Goal: Task Accomplishment & Management: Manage account settings

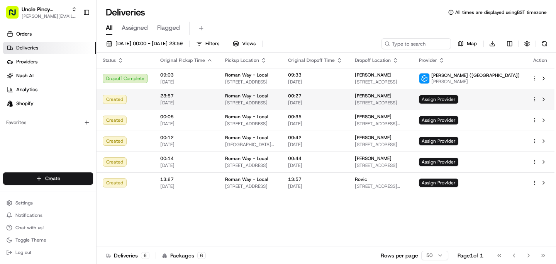
click at [458, 99] on span "Assign Provider" at bounding box center [438, 99] width 39 height 8
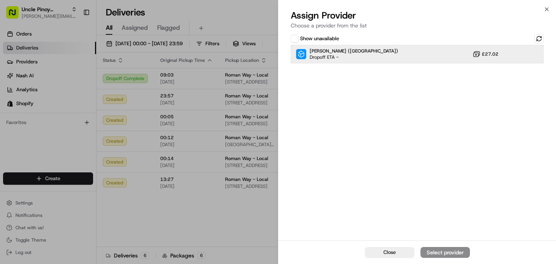
click at [371, 56] on div "Stuart (UK) Dropoff ETA - £27.02" at bounding box center [417, 54] width 253 height 19
click at [444, 250] on div "Assign Provider" at bounding box center [445, 252] width 38 height 8
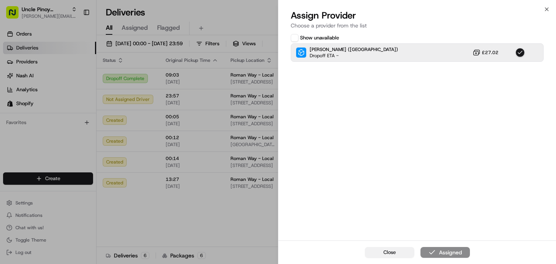
click at [402, 255] on button "Close" at bounding box center [389, 252] width 49 height 11
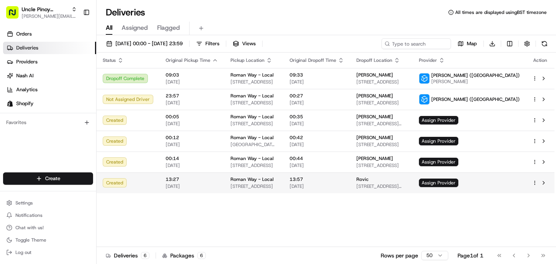
click at [406, 189] on span "[STREET_ADDRESS][PERSON_NAME]" at bounding box center [381, 186] width 50 height 6
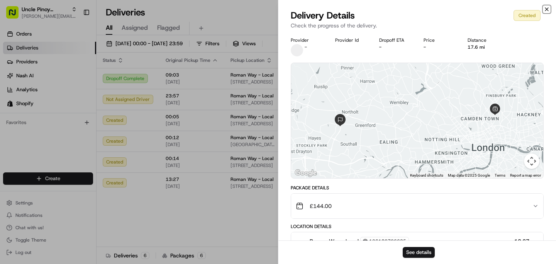
click at [544, 10] on icon "button" at bounding box center [546, 9] width 6 height 6
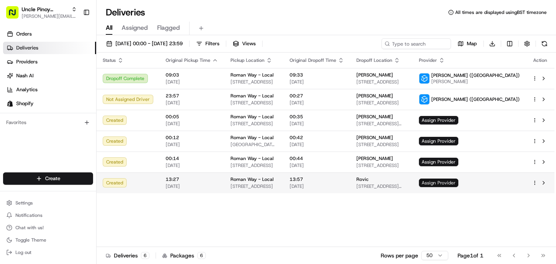
click at [458, 180] on span "Assign Provider" at bounding box center [438, 182] width 39 height 8
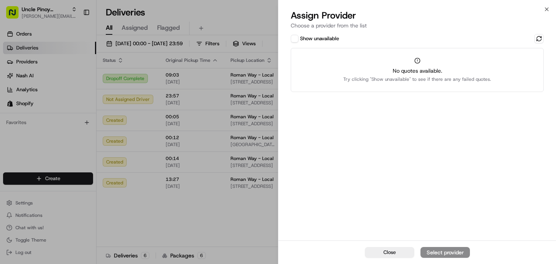
click at [536, 33] on div "Show unavailable No quotes available. Try clicking "Show unavailable" to see if…" at bounding box center [416, 136] width 277 height 208
click at [536, 40] on button at bounding box center [538, 38] width 9 height 9
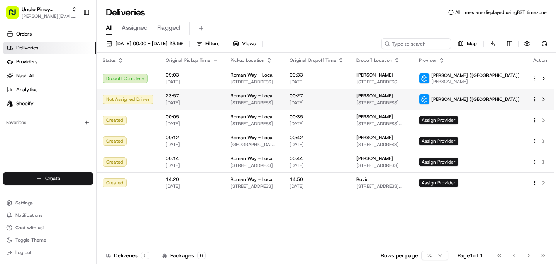
click at [201, 100] on span "[DATE]" at bounding box center [192, 103] width 52 height 6
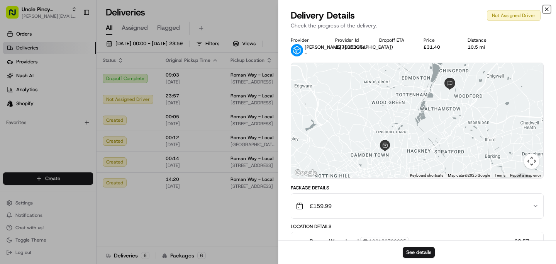
click at [549, 8] on icon "button" at bounding box center [546, 9] width 6 height 6
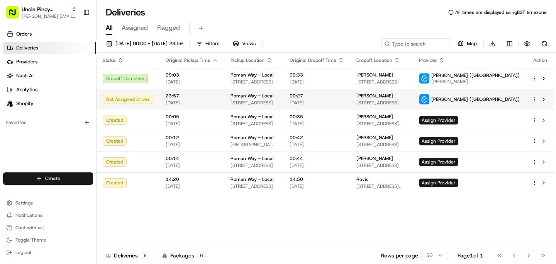
click at [149, 95] on div "Not Assigned Driver" at bounding box center [128, 99] width 51 height 9
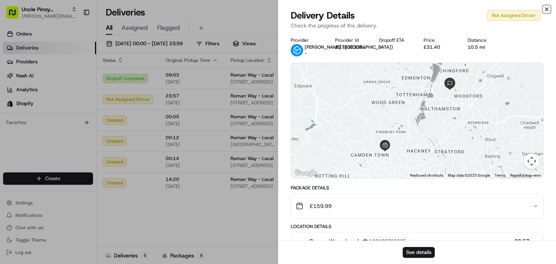
click at [545, 6] on icon "button" at bounding box center [546, 9] width 6 height 6
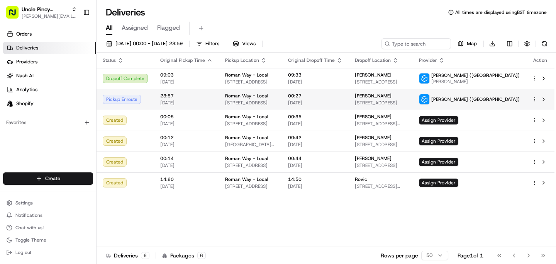
click at [505, 93] on td "[PERSON_NAME] ([GEOGRAPHIC_DATA])" at bounding box center [468, 99] width 113 height 21
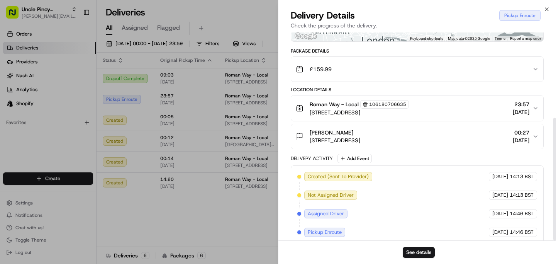
scroll to position [144, 0]
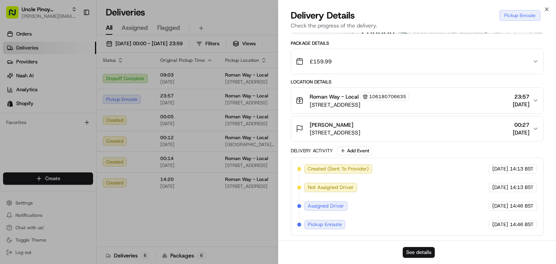
click at [415, 252] on button "See details" at bounding box center [418, 252] width 32 height 11
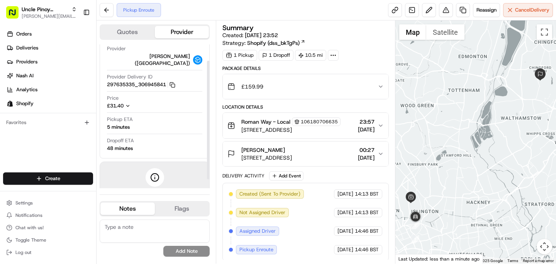
scroll to position [20, 0]
click at [107, 8] on button at bounding box center [107, 10] width 14 height 14
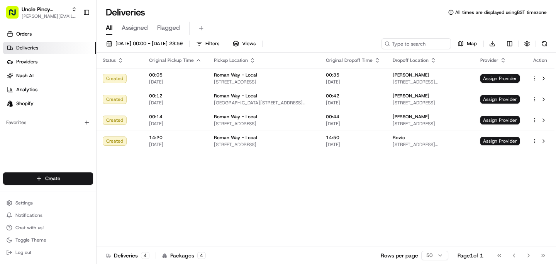
click at [301, 187] on div "Status Original Pickup Time Pickup Location Original Dropoff Time Dropoff Locat…" at bounding box center [325, 149] width 458 height 194
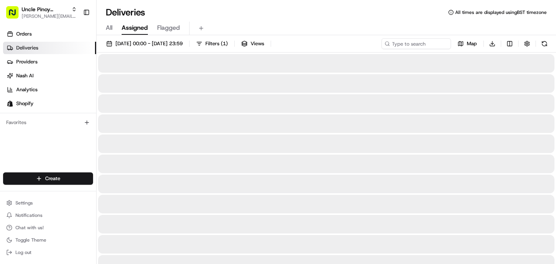
click at [133, 29] on span "Assigned" at bounding box center [135, 27] width 26 height 9
click at [111, 28] on span "All" at bounding box center [109, 27] width 7 height 9
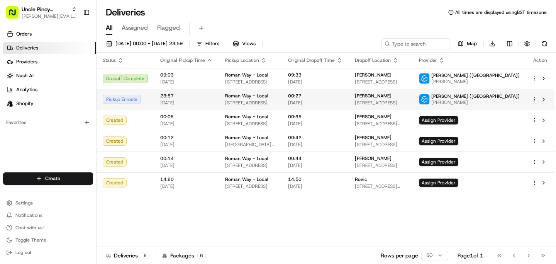
click at [251, 103] on span "[STREET_ADDRESS]" at bounding box center [250, 103] width 51 height 6
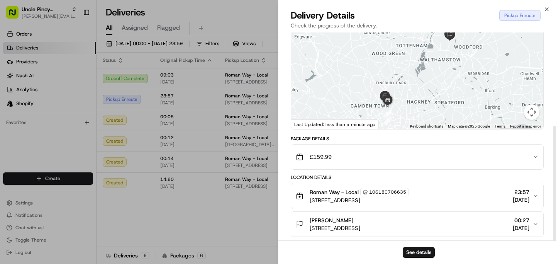
scroll to position [169, 0]
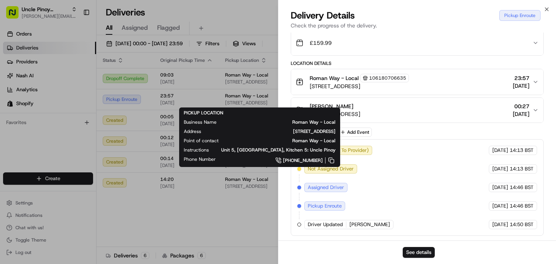
click at [470, 25] on p "Check the progress of the delivery." at bounding box center [417, 26] width 253 height 8
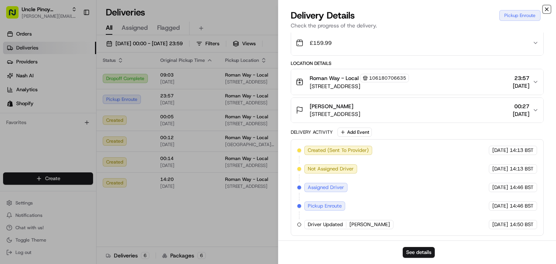
click at [547, 9] on icon "button" at bounding box center [546, 9] width 6 height 6
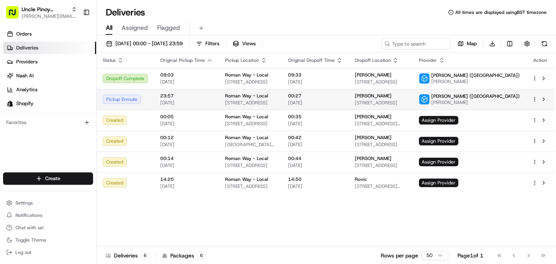
click at [225, 100] on span "[STREET_ADDRESS]" at bounding box center [250, 103] width 51 height 6
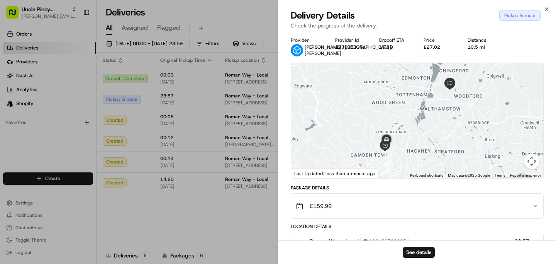
click at [528, 164] on button "Map camera controls" at bounding box center [531, 160] width 15 height 15
click at [480, 208] on div "£159.99" at bounding box center [414, 205] width 237 height 15
click at [492, 204] on div "£159.99" at bounding box center [414, 205] width 237 height 15
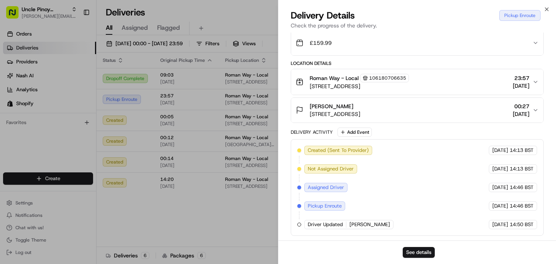
click at [536, 83] on icon "button" at bounding box center [535, 82] width 6 height 6
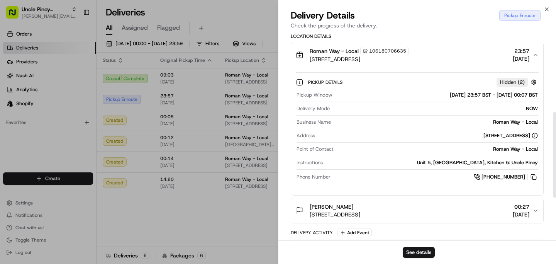
scroll to position [193, 0]
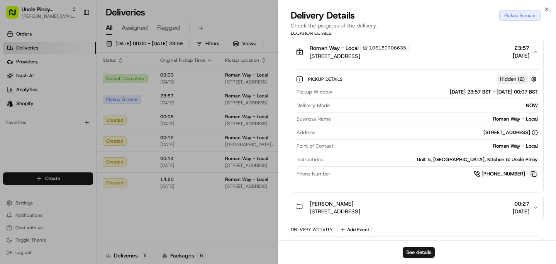
click at [533, 178] on button at bounding box center [533, 173] width 8 height 8
drag, startPoint x: 398, startPoint y: 167, endPoint x: 542, endPoint y: 169, distance: 144.3
click at [542, 169] on div "Pickup Details Hidden ( 2 ) Pickup Window 15/08/2025 23:57 BST - 16/08/2025 00:…" at bounding box center [417, 124] width 252 height 121
copy div "Unit 5, Roman Way Industrial Estate, Kitchen 5: Uncle Pinoy"
click at [544, 1] on div "Close Delivery Details Pickup Enroute Check the progress of the delivery. Provi…" at bounding box center [417, 132] width 278 height 264
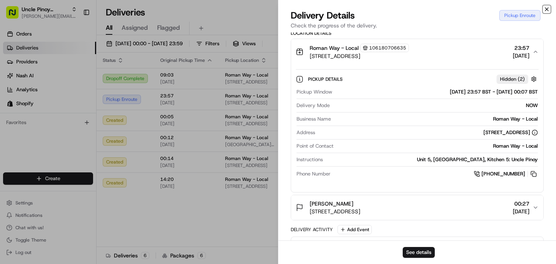
click at [546, 11] on icon "button" at bounding box center [546, 9] width 6 height 6
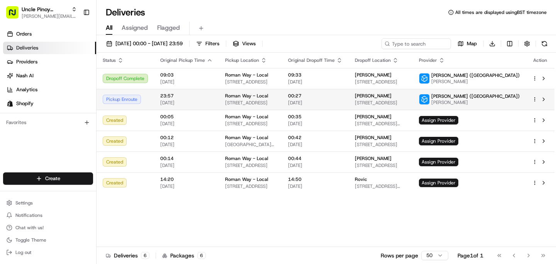
click at [406, 100] on span "[STREET_ADDRESS]" at bounding box center [381, 103] width 52 height 6
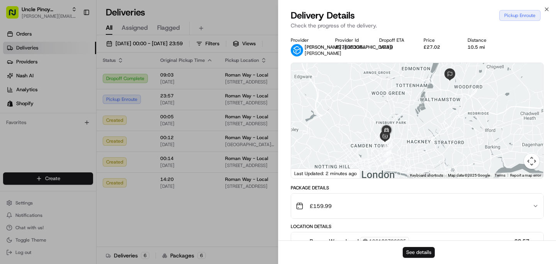
click at [420, 251] on button "See details" at bounding box center [418, 252] width 32 height 11
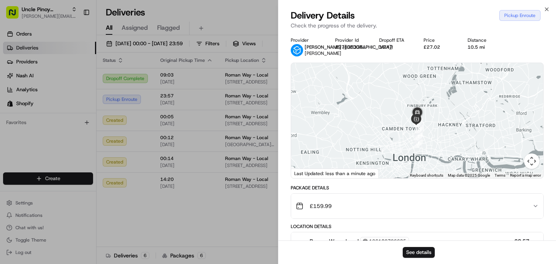
click at [532, 168] on button "Map camera controls" at bounding box center [531, 160] width 15 height 15
click at [547, 8] on icon "button" at bounding box center [546, 9] width 6 height 6
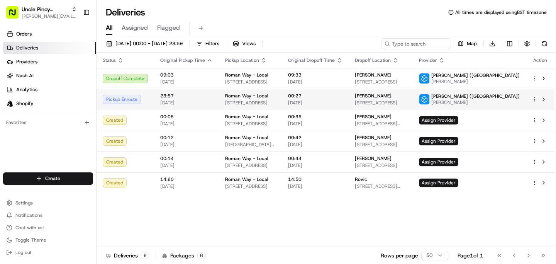
click at [532, 99] on html "Uncle Pinoy (Shopify) alex.guinid@unclepinoy.com Toggle Sidebar Orders Deliveri…" at bounding box center [278, 132] width 556 height 264
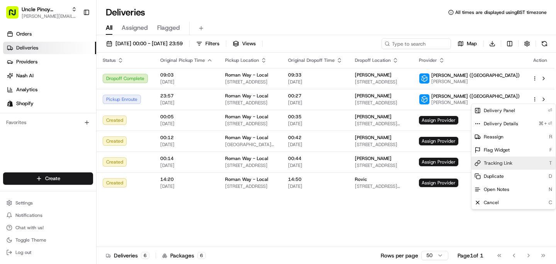
click at [509, 165] on span "Tracking Link" at bounding box center [497, 163] width 29 height 6
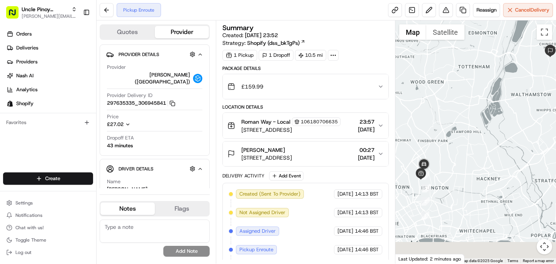
drag, startPoint x: 458, startPoint y: 166, endPoint x: 474, endPoint y: 130, distance: 38.5
click at [474, 130] on div at bounding box center [475, 141] width 161 height 243
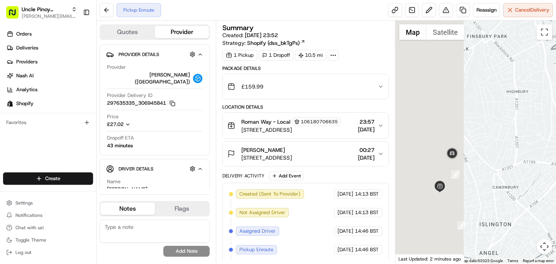
drag, startPoint x: 421, startPoint y: 187, endPoint x: 551, endPoint y: 176, distance: 130.2
click at [551, 176] on div at bounding box center [475, 141] width 161 height 243
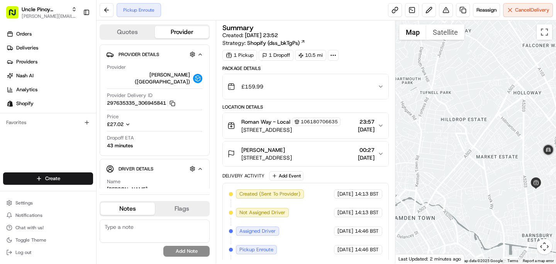
drag, startPoint x: 511, startPoint y: 178, endPoint x: 458, endPoint y: 177, distance: 53.2
click at [458, 177] on div at bounding box center [475, 141] width 161 height 243
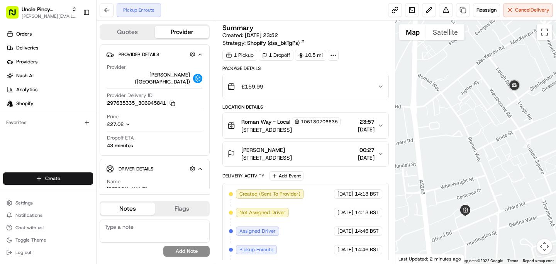
drag, startPoint x: 488, startPoint y: 204, endPoint x: 488, endPoint y: 193, distance: 11.2
click at [488, 193] on div at bounding box center [475, 141] width 161 height 243
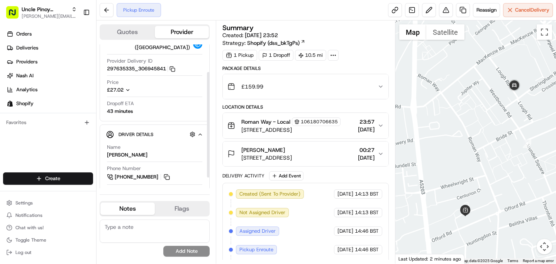
scroll to position [52, 0]
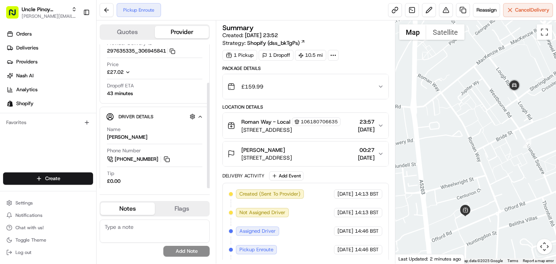
click at [123, 64] on div "Price £27.02" at bounding box center [154, 68] width 95 height 15
click at [129, 71] on icon "button" at bounding box center [128, 72] width 3 height 2
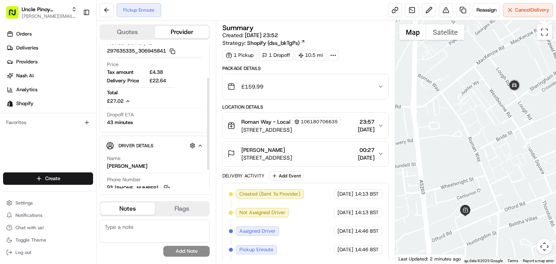
click at [135, 98] on div "£27.02" at bounding box center [123, 101] width 33 height 7
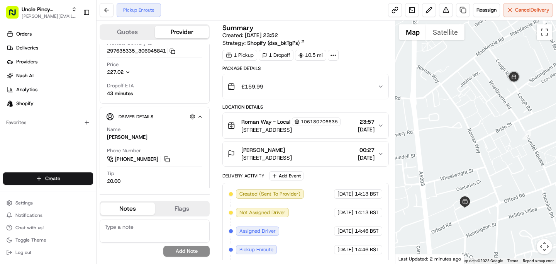
drag, startPoint x: 466, startPoint y: 169, endPoint x: 460, endPoint y: 159, distance: 11.8
click at [460, 159] on div at bounding box center [475, 141] width 161 height 243
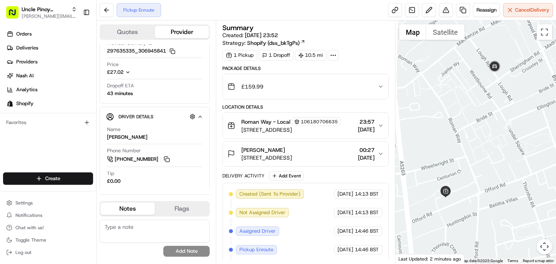
drag, startPoint x: 471, startPoint y: 130, endPoint x: 459, endPoint y: 118, distance: 17.5
click at [459, 118] on div at bounding box center [475, 141] width 161 height 243
click at [170, 155] on button at bounding box center [166, 159] width 8 height 8
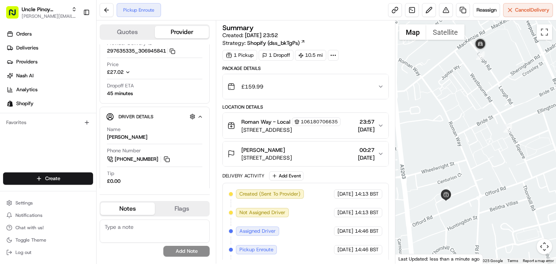
drag, startPoint x: 457, startPoint y: 168, endPoint x: 462, endPoint y: 187, distance: 19.2
click at [462, 187] on div at bounding box center [475, 141] width 161 height 243
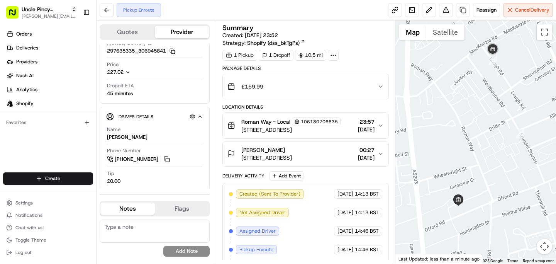
drag, startPoint x: 462, startPoint y: 187, endPoint x: 471, endPoint y: 182, distance: 10.0
click at [471, 182] on div at bounding box center [475, 141] width 161 height 243
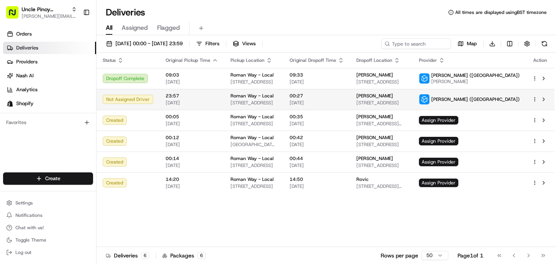
click at [277, 105] on span "[STREET_ADDRESS]" at bounding box center [253, 103] width 47 height 6
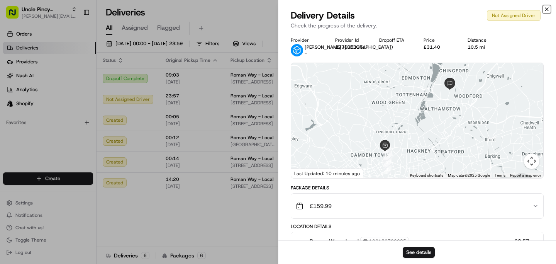
click at [543, 7] on icon "button" at bounding box center [546, 9] width 6 height 6
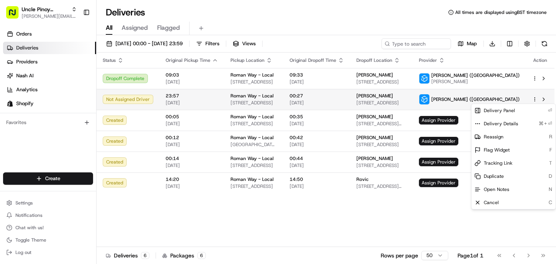
click at [534, 100] on html "Uncle Pinoy (Shopify) [EMAIL_ADDRESS][DOMAIN_NAME] Toggle Sidebar Orders Delive…" at bounding box center [278, 132] width 556 height 264
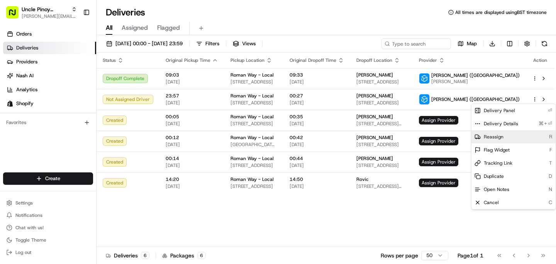
drag, startPoint x: 494, startPoint y: 129, endPoint x: 496, endPoint y: 139, distance: 9.8
click at [496, 139] on div "Delivery Panel ⏎ Delivery Details ⌘+⏎ Reassign R Flag Widget F Tracking Link T …" at bounding box center [513, 156] width 85 height 106
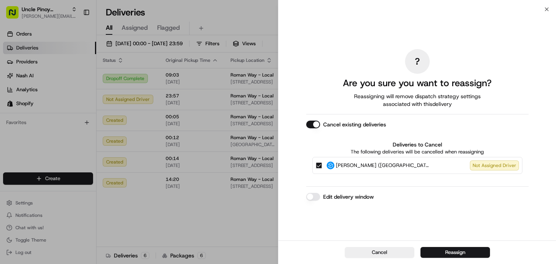
click at [439, 244] on div "Cancel Reassign" at bounding box center [416, 252] width 277 height 24
click at [442, 251] on button "Reassign" at bounding box center [454, 252] width 69 height 11
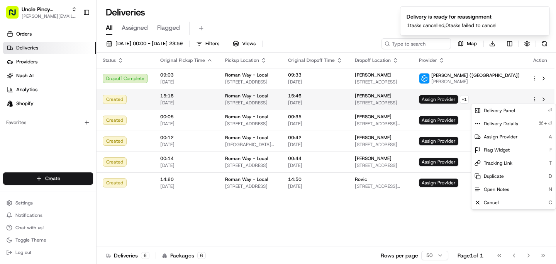
click at [458, 98] on span "Assign Provider" at bounding box center [438, 99] width 39 height 8
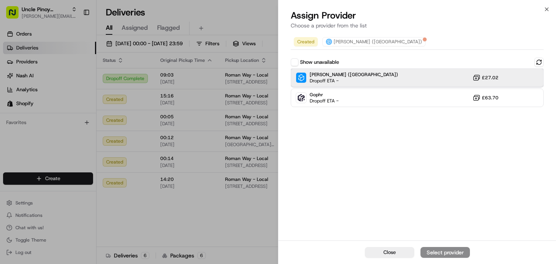
click at [419, 77] on div "[PERSON_NAME] ([GEOGRAPHIC_DATA]) Dropoff ETA - £27.02" at bounding box center [417, 77] width 253 height 19
click at [433, 246] on div "Close Assign Provider" at bounding box center [416, 252] width 277 height 24
click at [395, 254] on span "Close" at bounding box center [389, 251] width 12 height 7
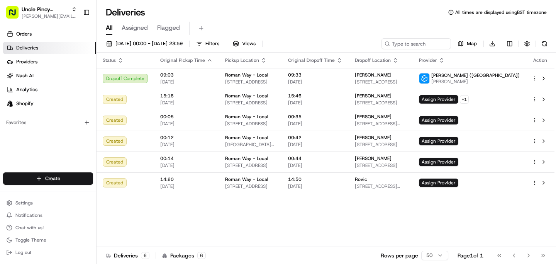
click at [386, 215] on div "Status Original Pickup Time Pickup Location Original Dropoff Time Dropoff Locat…" at bounding box center [325, 149] width 458 height 194
